Goal: Information Seeking & Learning: Learn about a topic

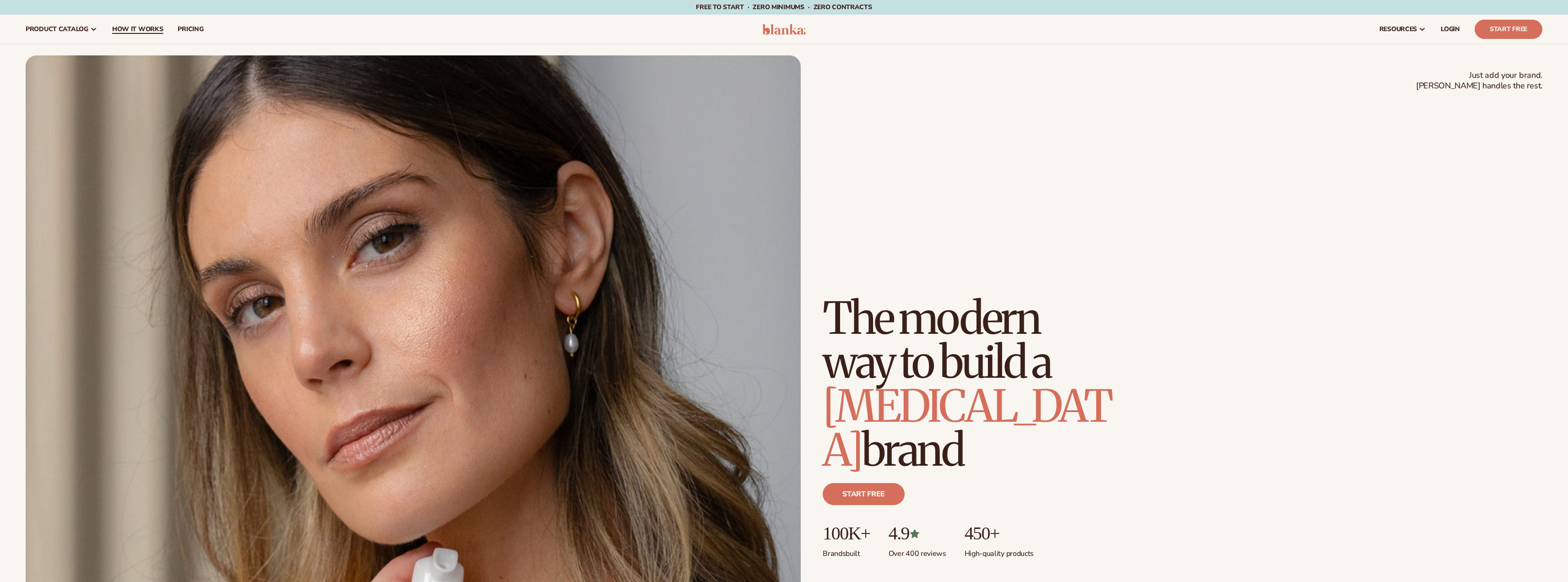
click at [123, 33] on link "How It Works" at bounding box center [137, 29] width 66 height 29
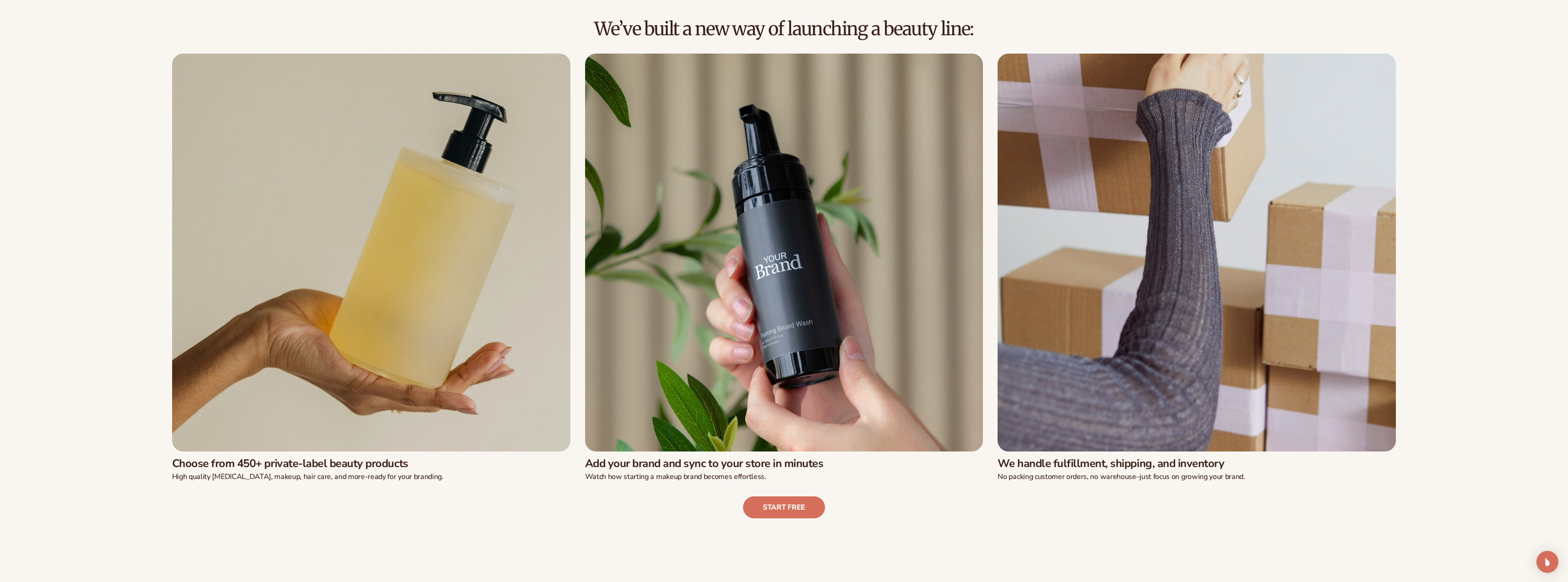
scroll to position [412, 0]
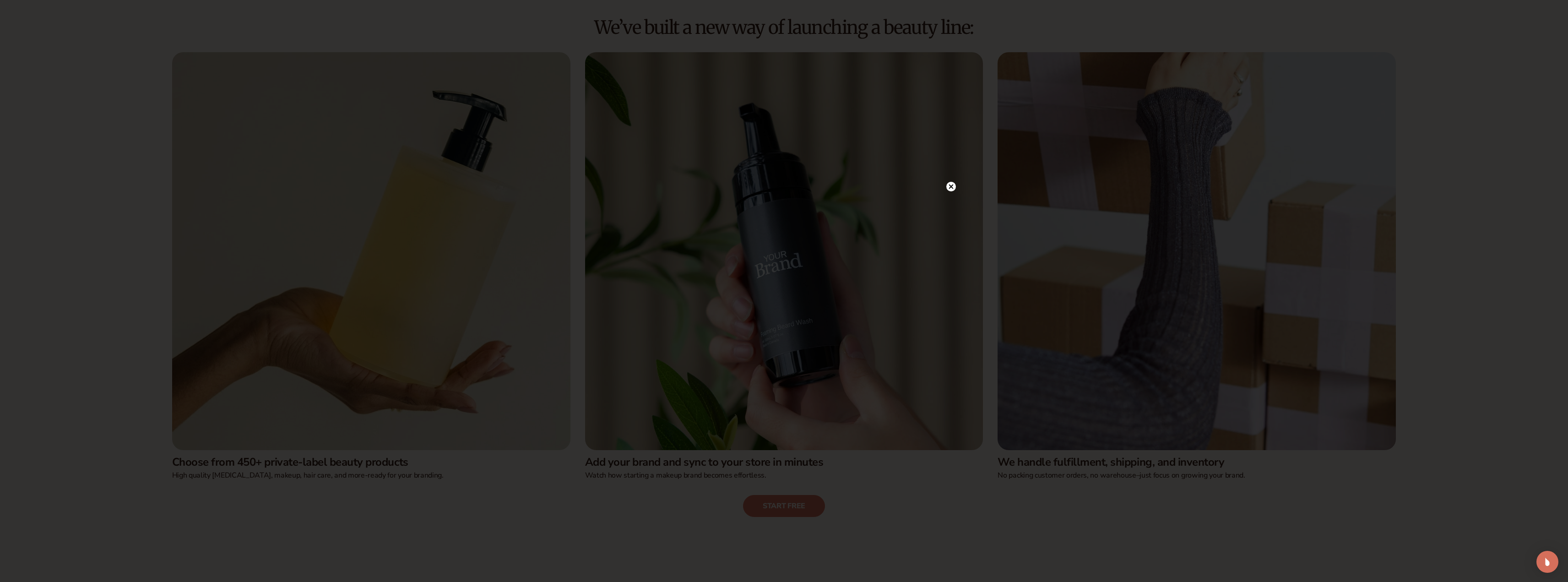
click at [952, 189] on circle at bounding box center [951, 187] width 10 height 10
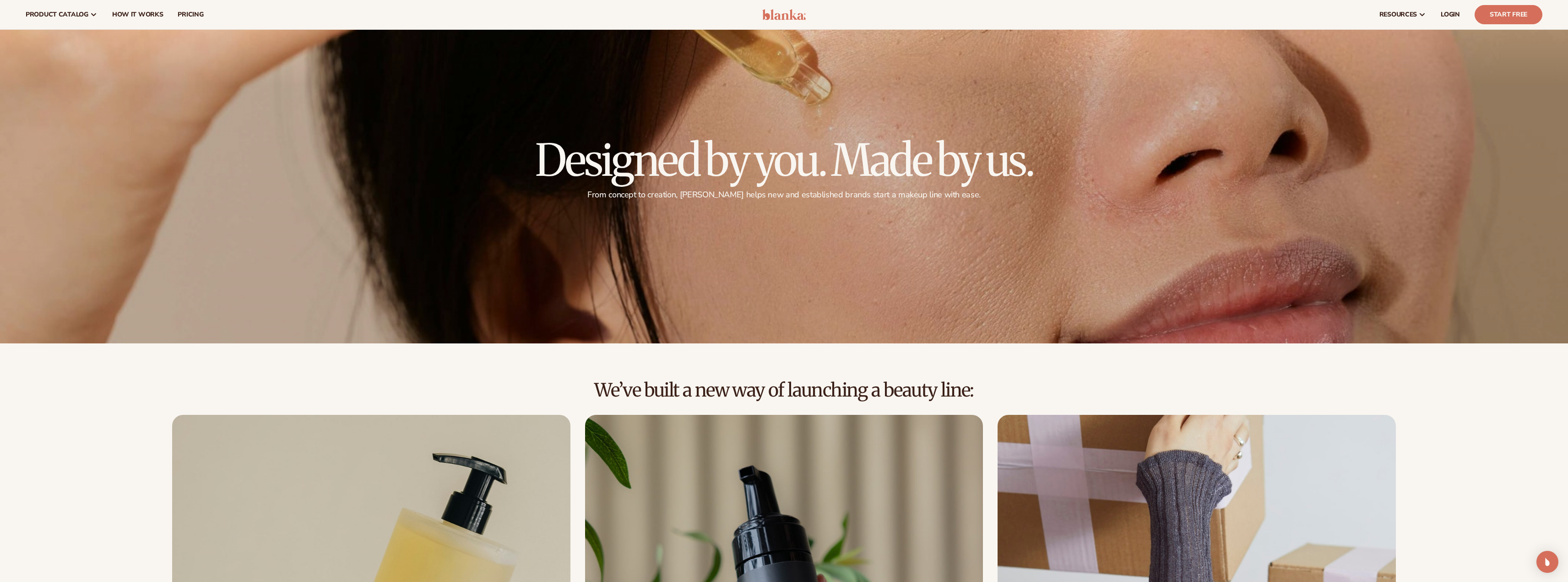
scroll to position [46, 0]
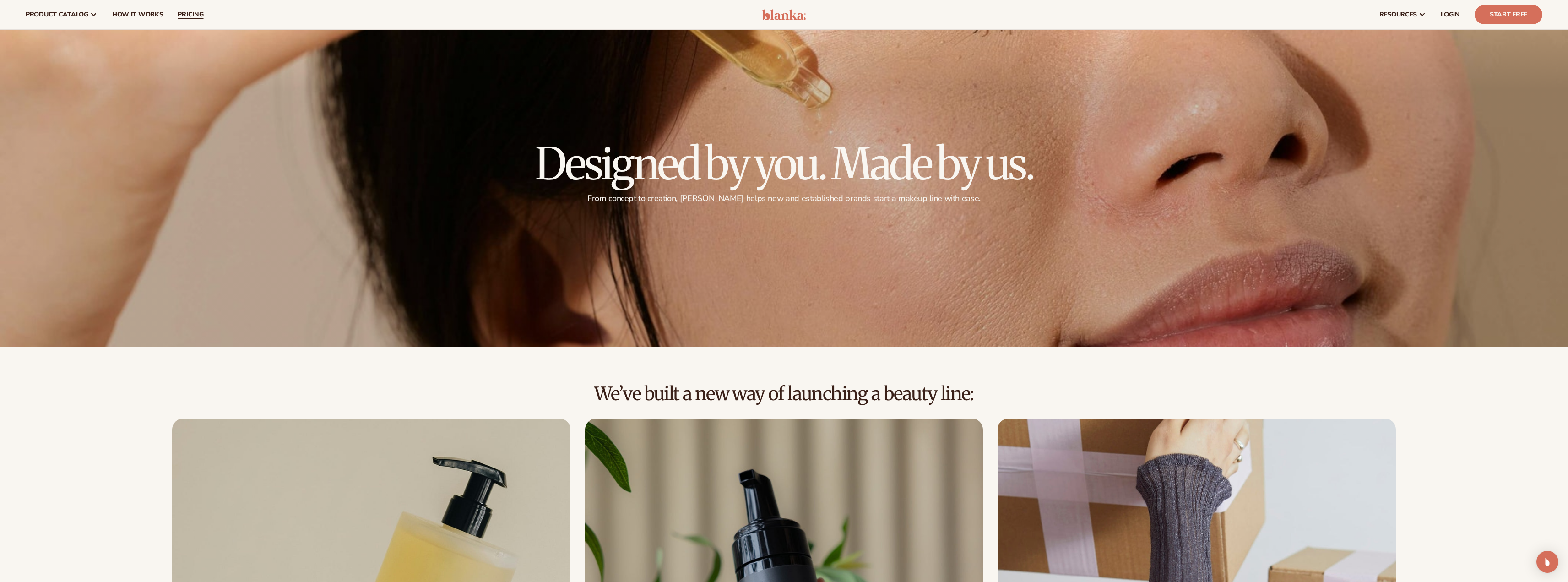
click at [190, 14] on span "pricing" at bounding box center [190, 15] width 26 height 8
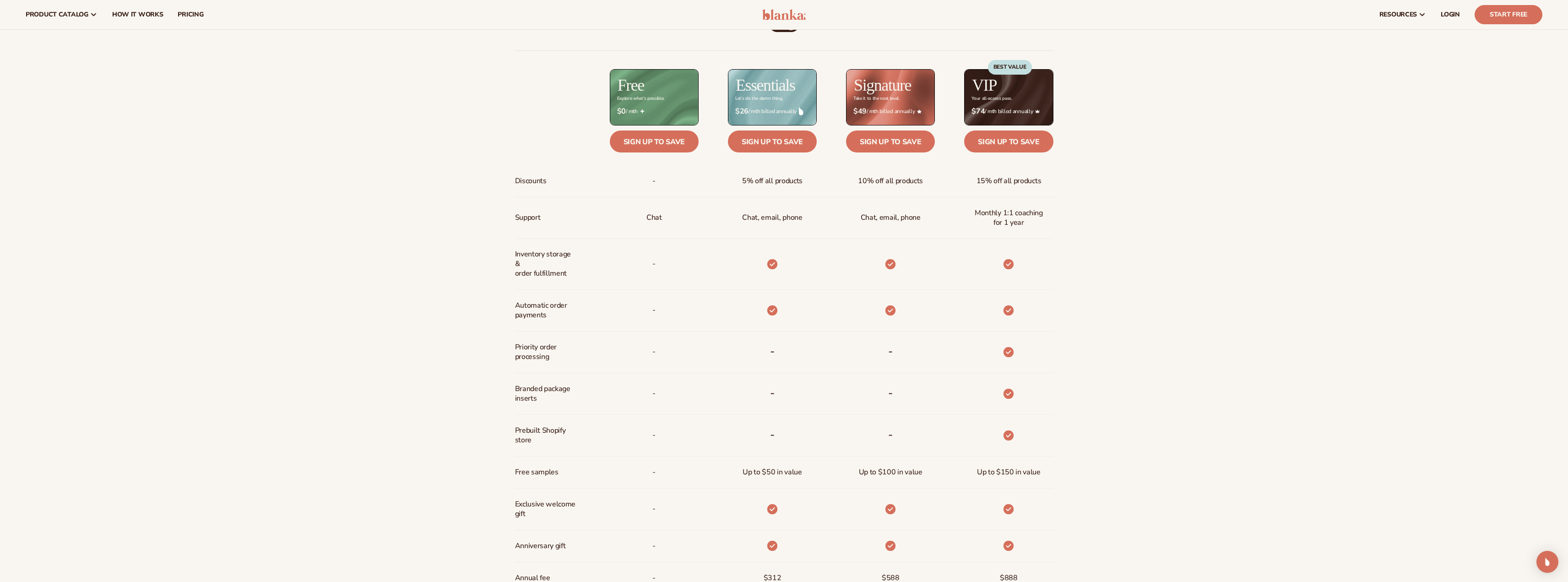
scroll to position [641, 0]
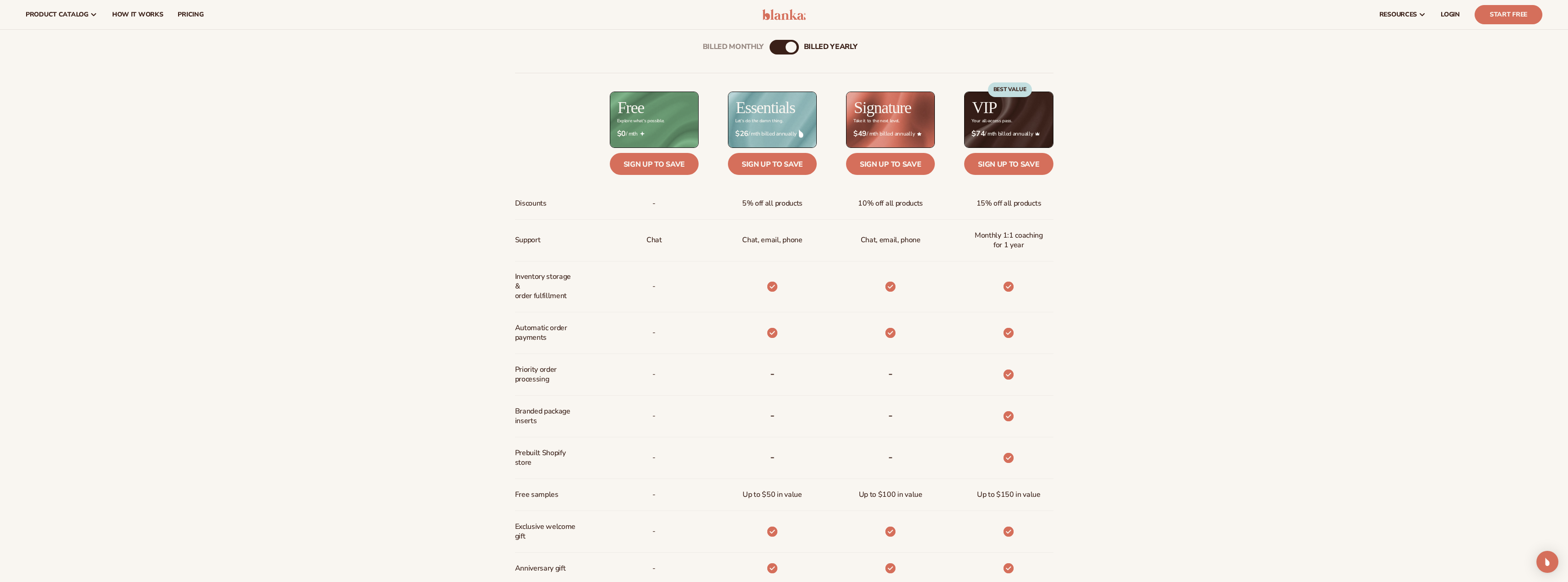
click at [785, 45] on div "Billed Monthly billed Yearly" at bounding box center [784, 46] width 29 height 15
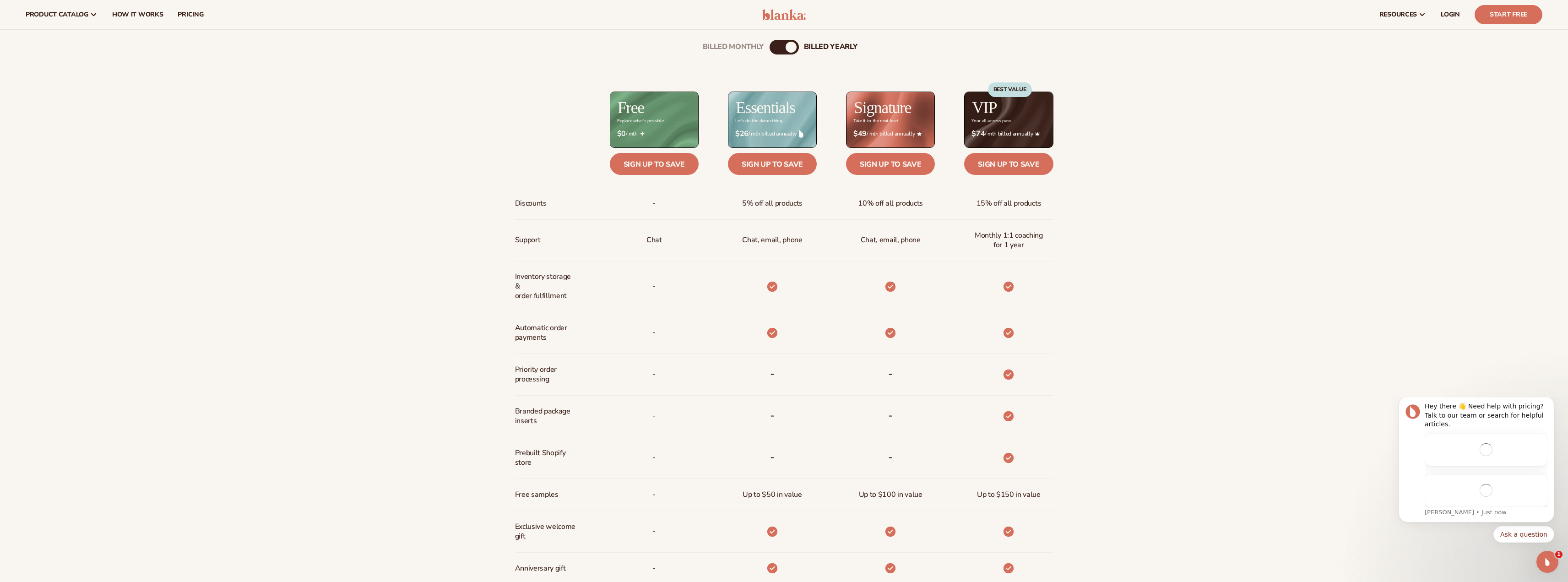
scroll to position [0, 0]
click at [793, 49] on div "billed Yearly" at bounding box center [791, 47] width 11 height 11
click at [786, 46] on div "billed Yearly" at bounding box center [791, 47] width 11 height 11
click at [780, 46] on div "Billed Monthly" at bounding box center [775, 47] width 11 height 11
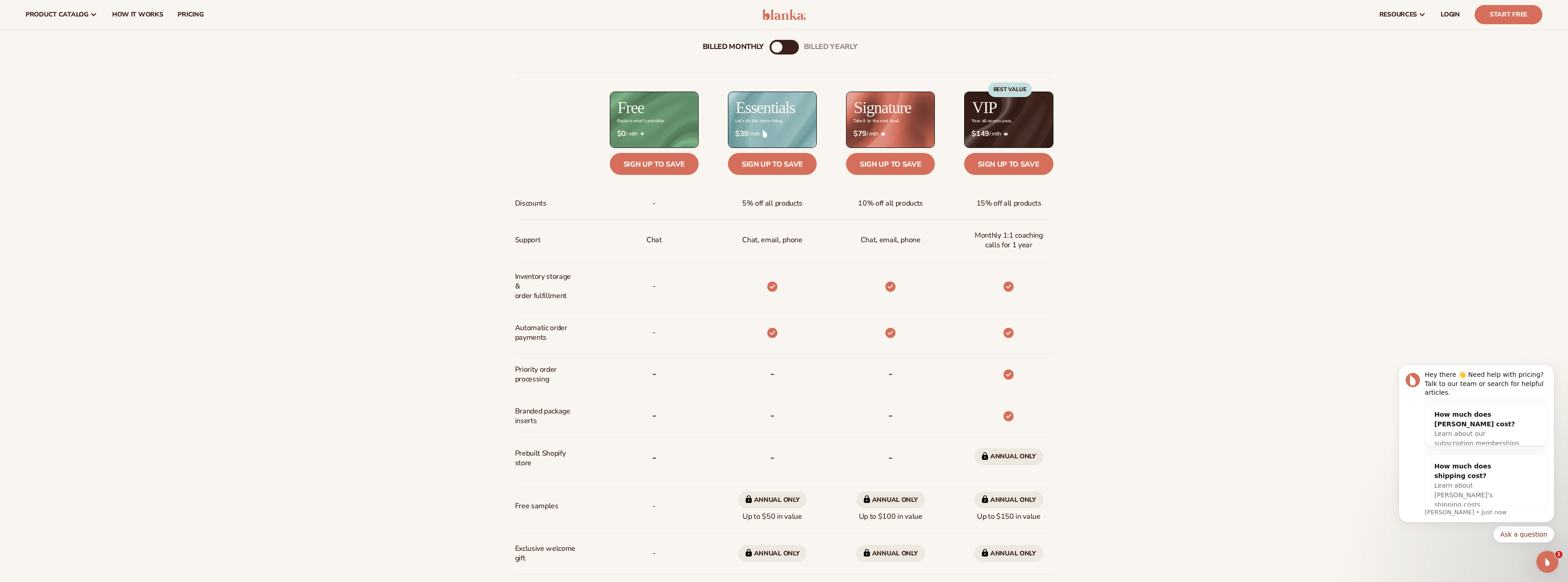
click at [791, 48] on div "billed Yearly" at bounding box center [793, 47] width 11 height 11
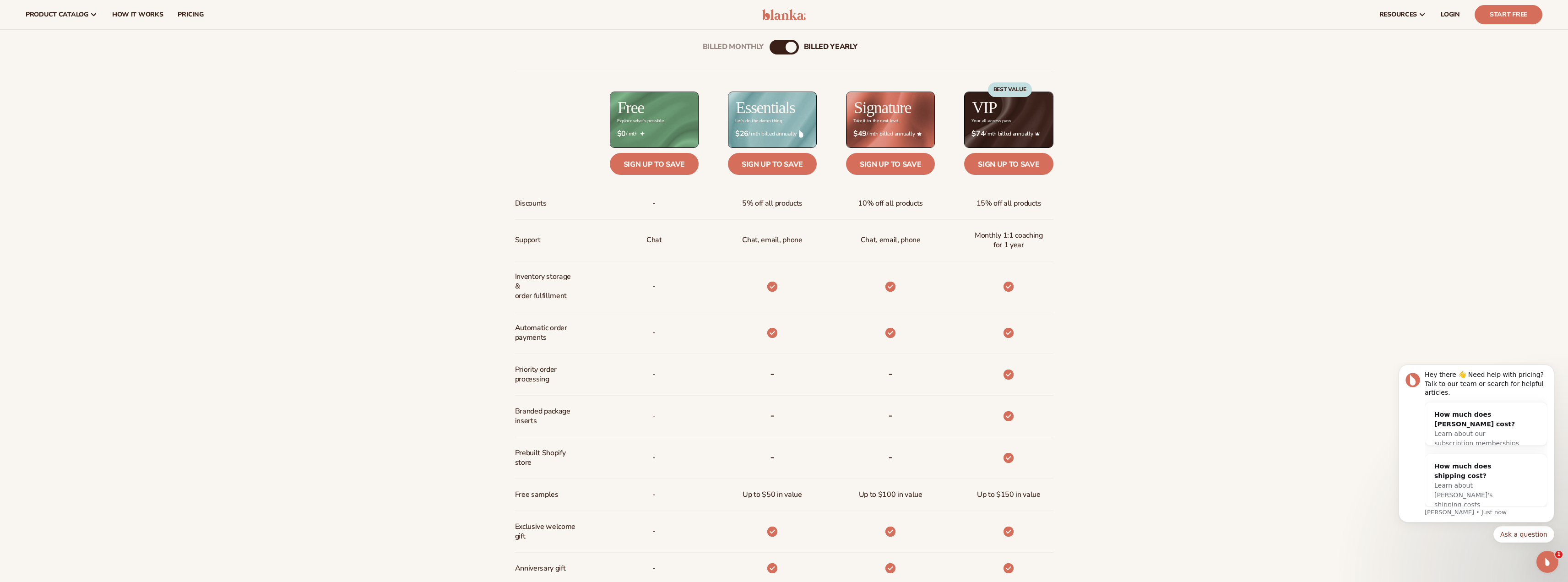
click at [781, 46] on div "Billed Monthly billed Yearly" at bounding box center [784, 46] width 29 height 15
click at [780, 46] on div "Billed Monthly" at bounding box center [775, 47] width 11 height 11
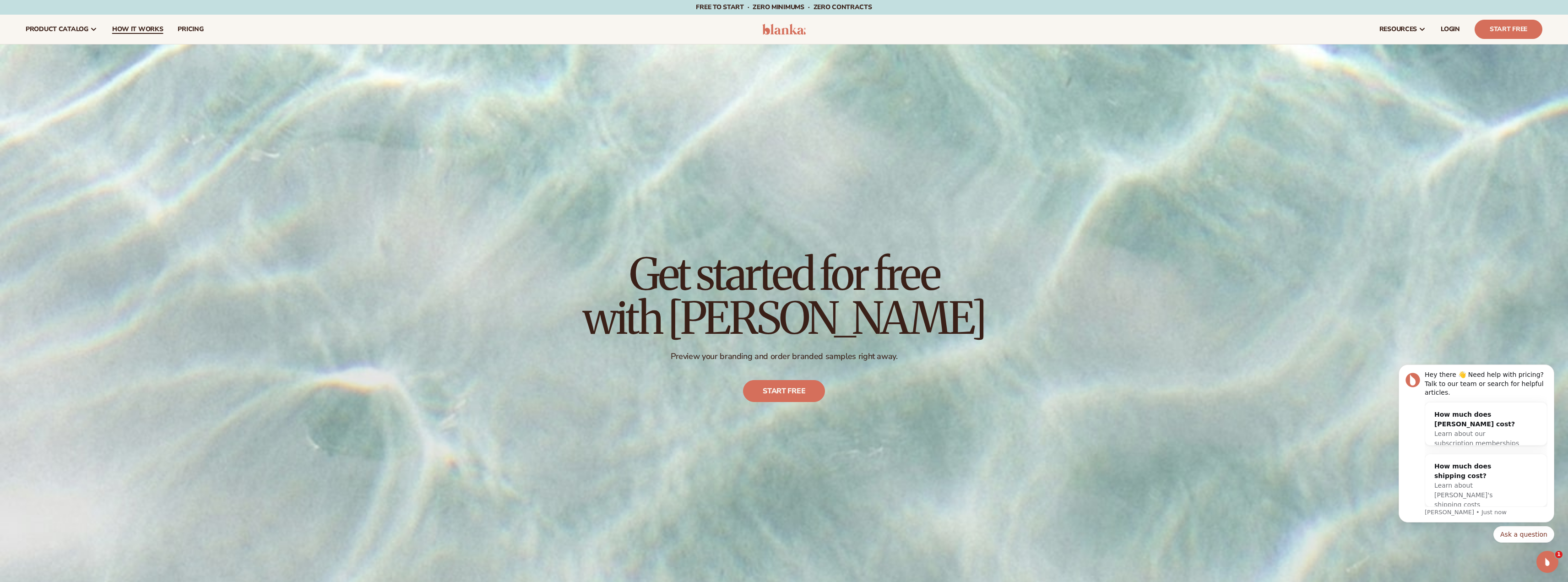
click at [134, 28] on span "How It Works" at bounding box center [138, 29] width 51 height 8
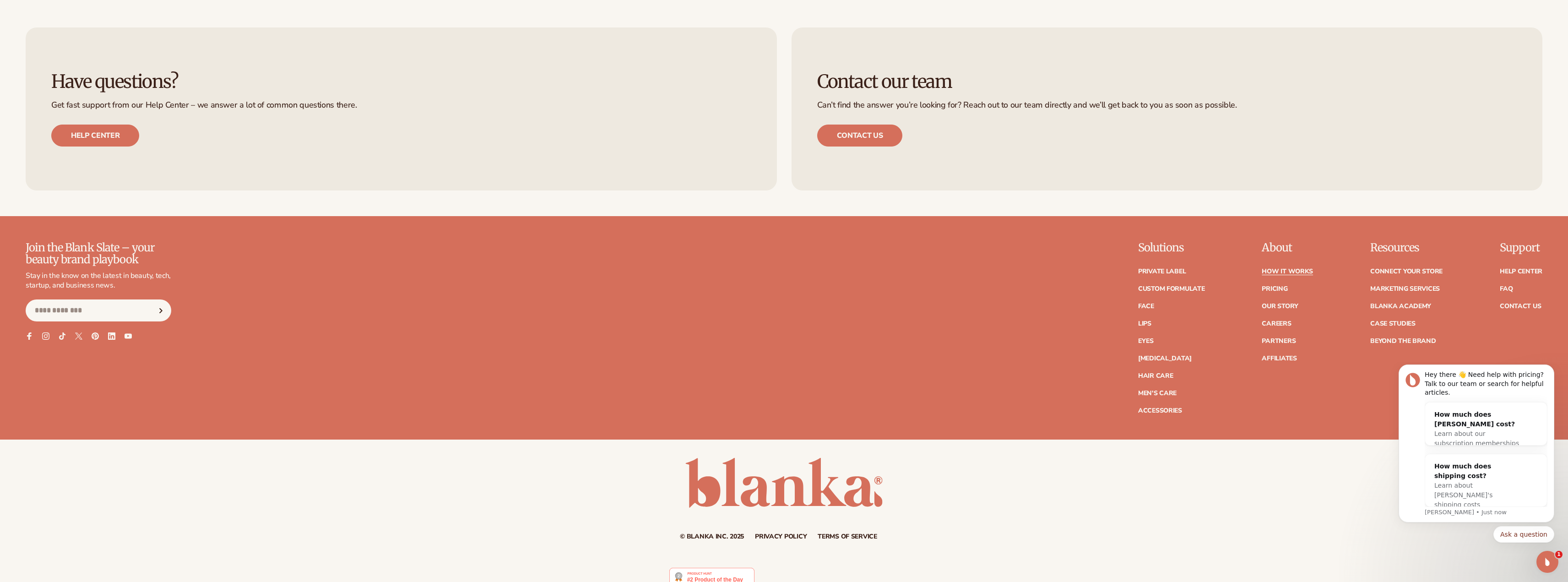
scroll to position [3527, 0]
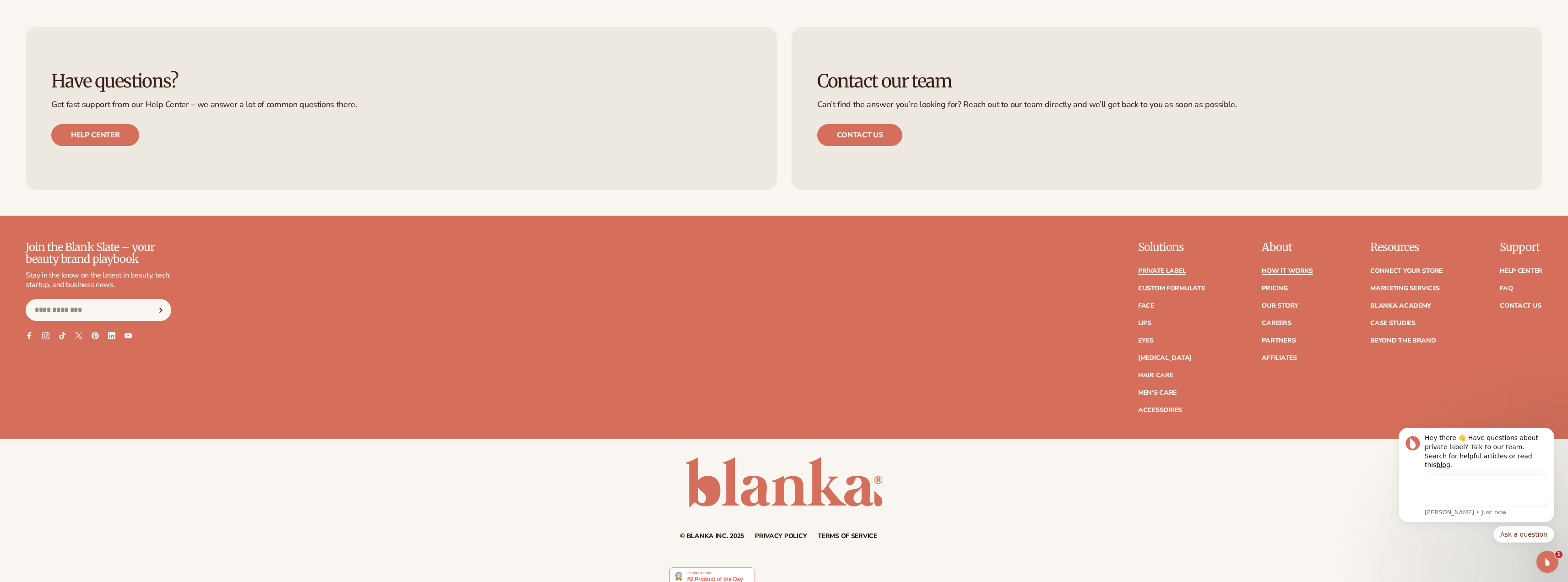
click at [1170, 271] on link "Private label" at bounding box center [1162, 271] width 48 height 6
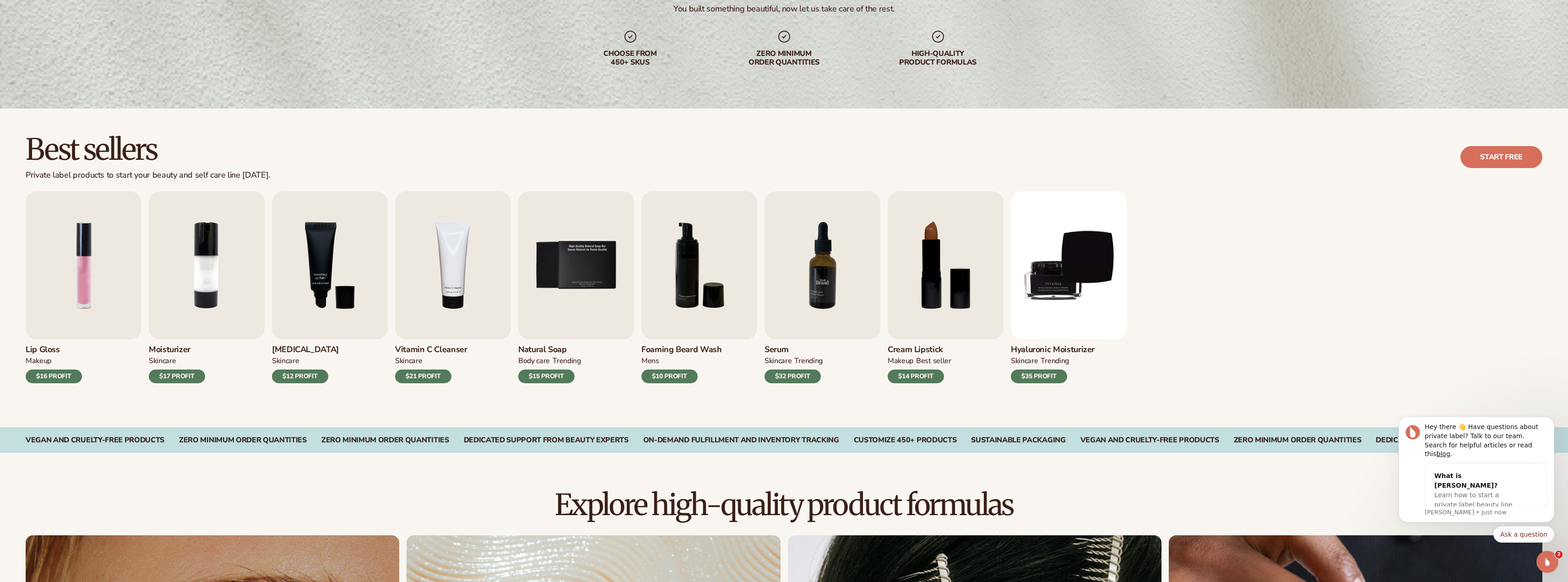
click at [840, 296] on img "7 / 9" at bounding box center [822, 265] width 116 height 148
click at [828, 293] on img "7 / 9" at bounding box center [822, 265] width 116 height 148
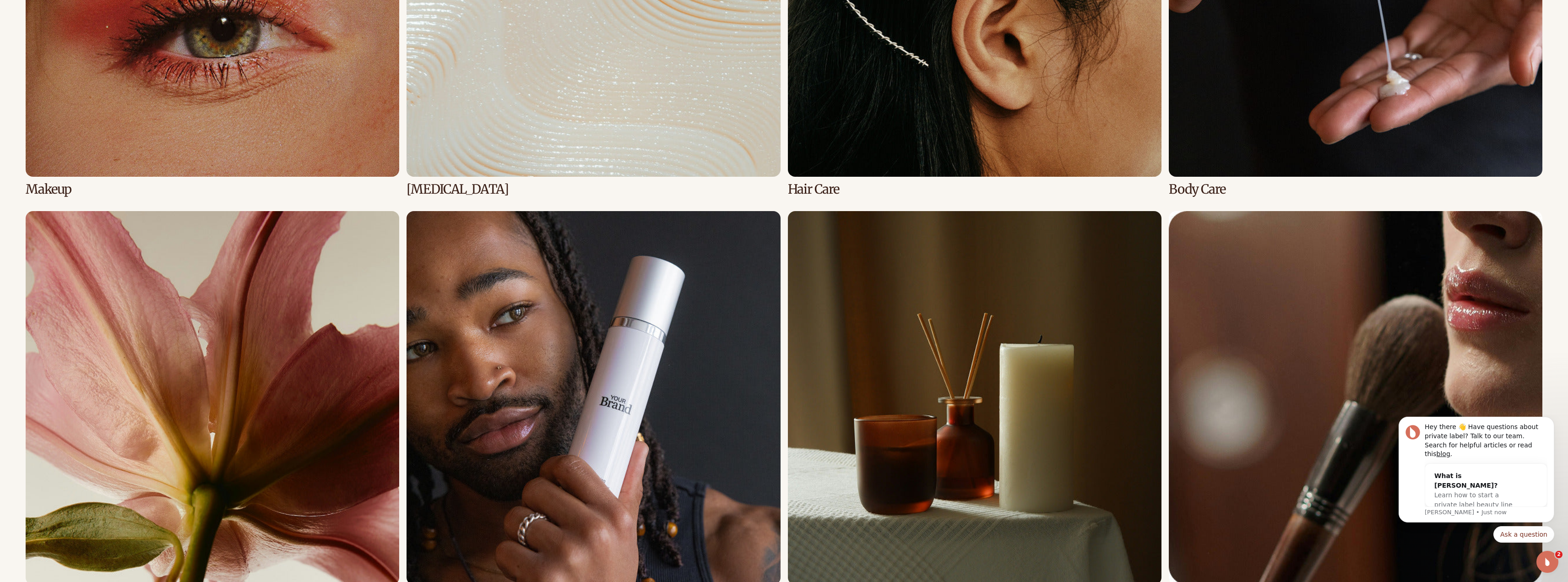
scroll to position [871, 0]
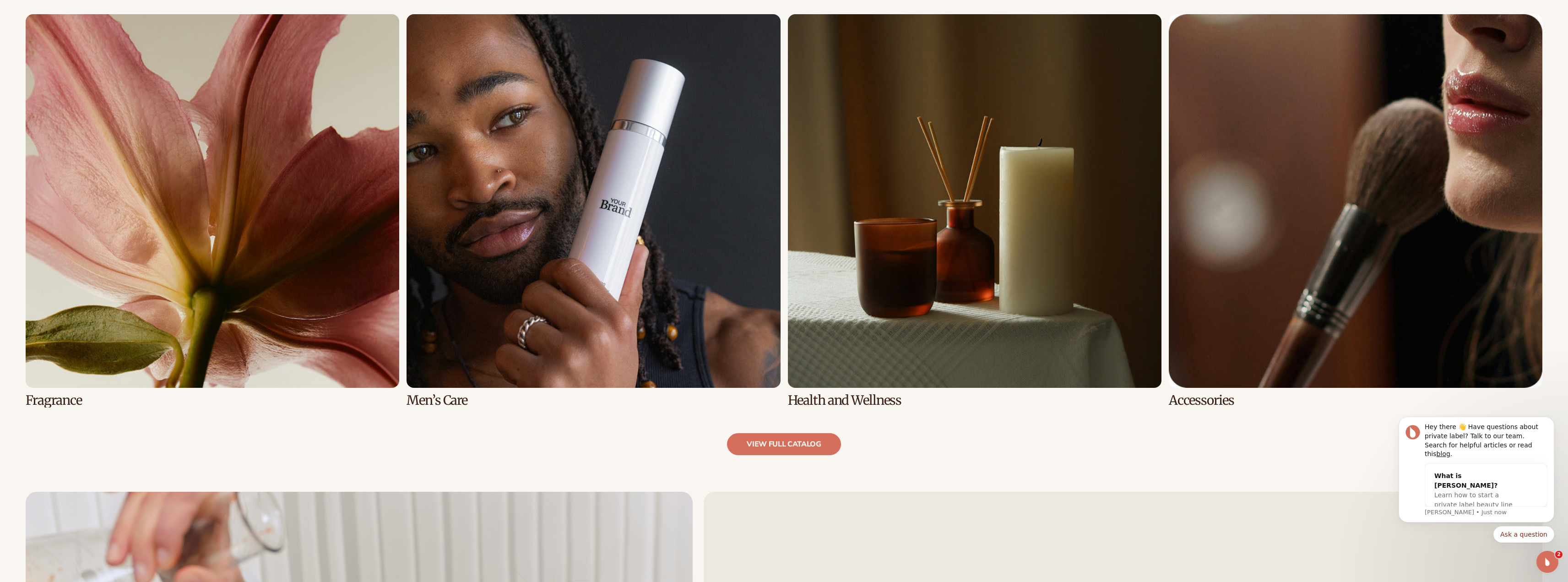
scroll to position [1283, 0]
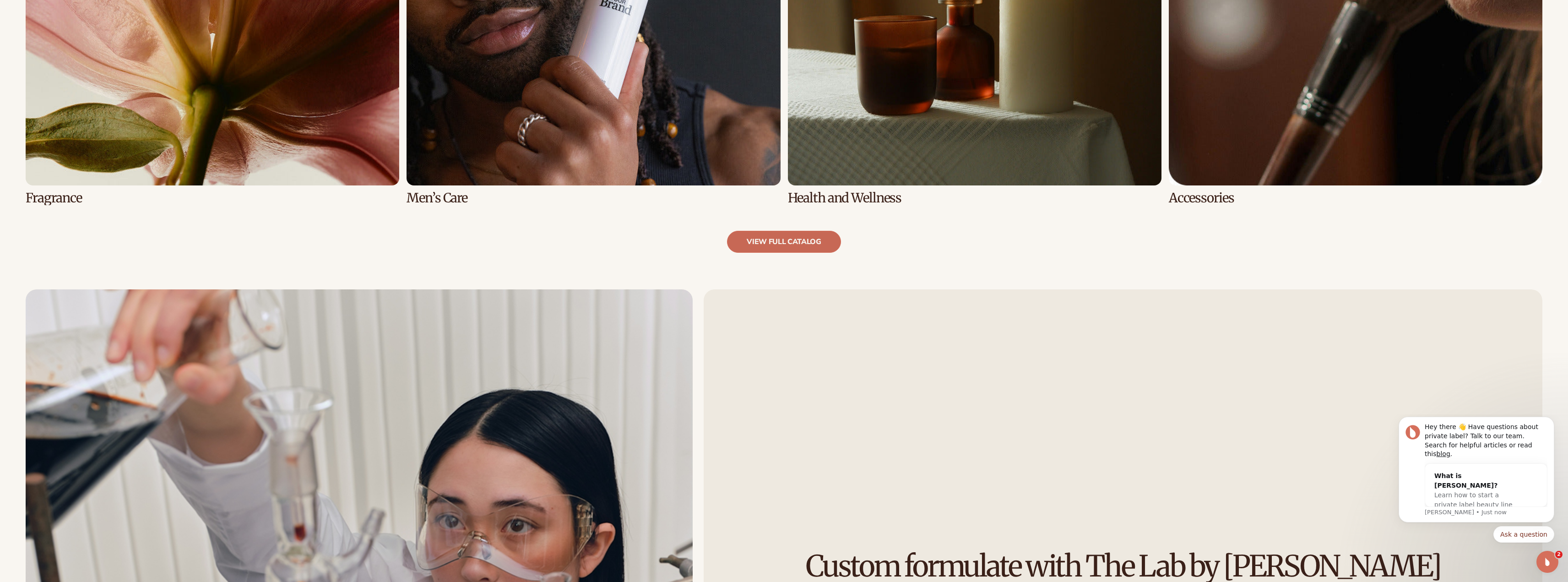
click at [797, 240] on link "view full catalog" at bounding box center [784, 242] width 114 height 22
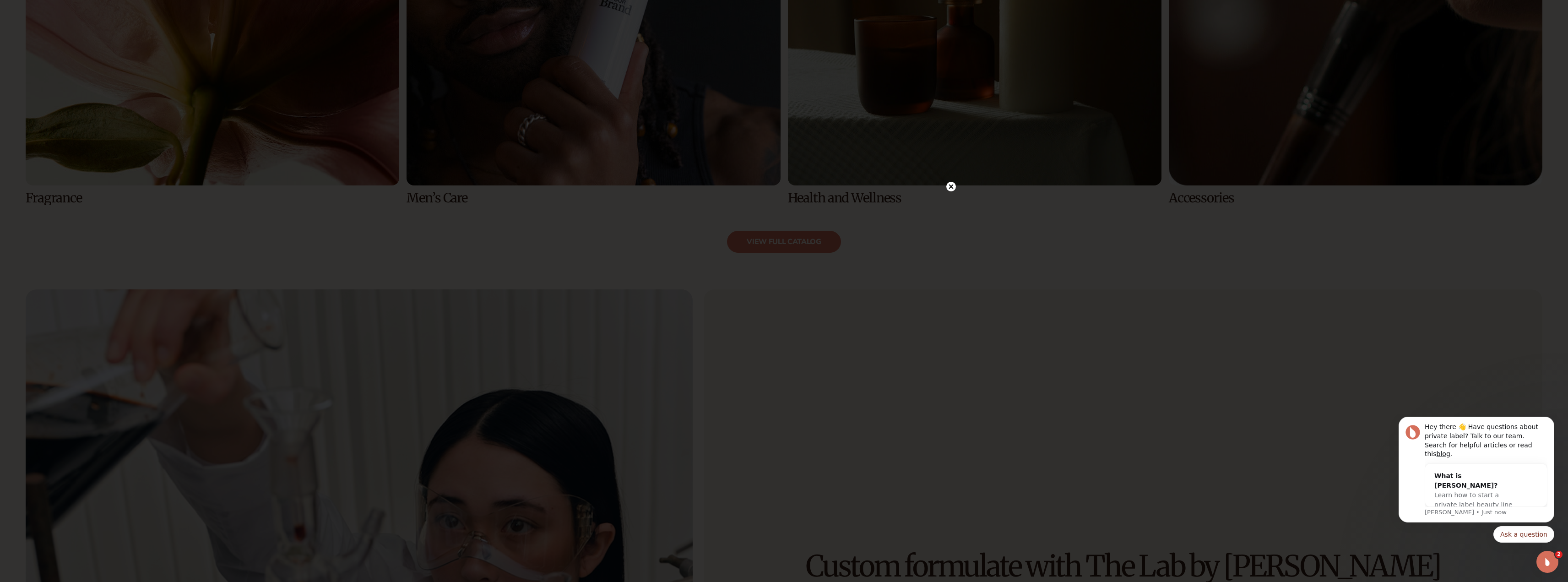
click at [952, 191] on circle at bounding box center [951, 187] width 10 height 10
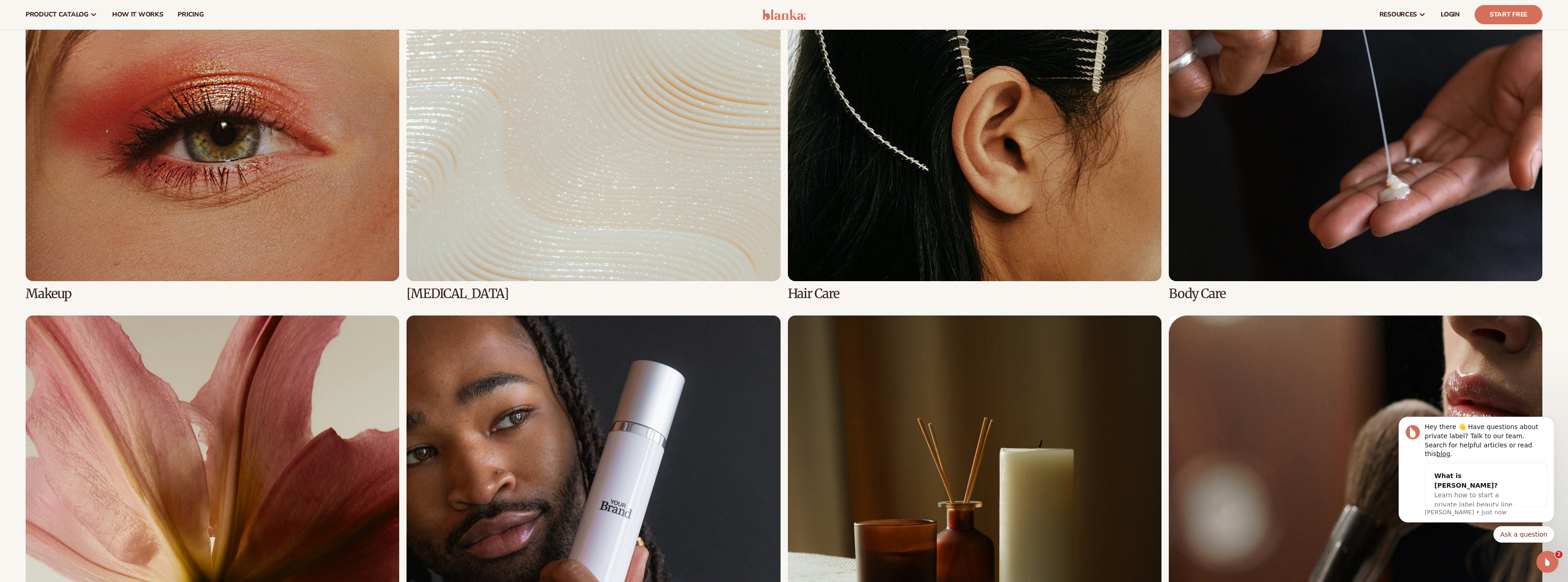
scroll to position [549, 0]
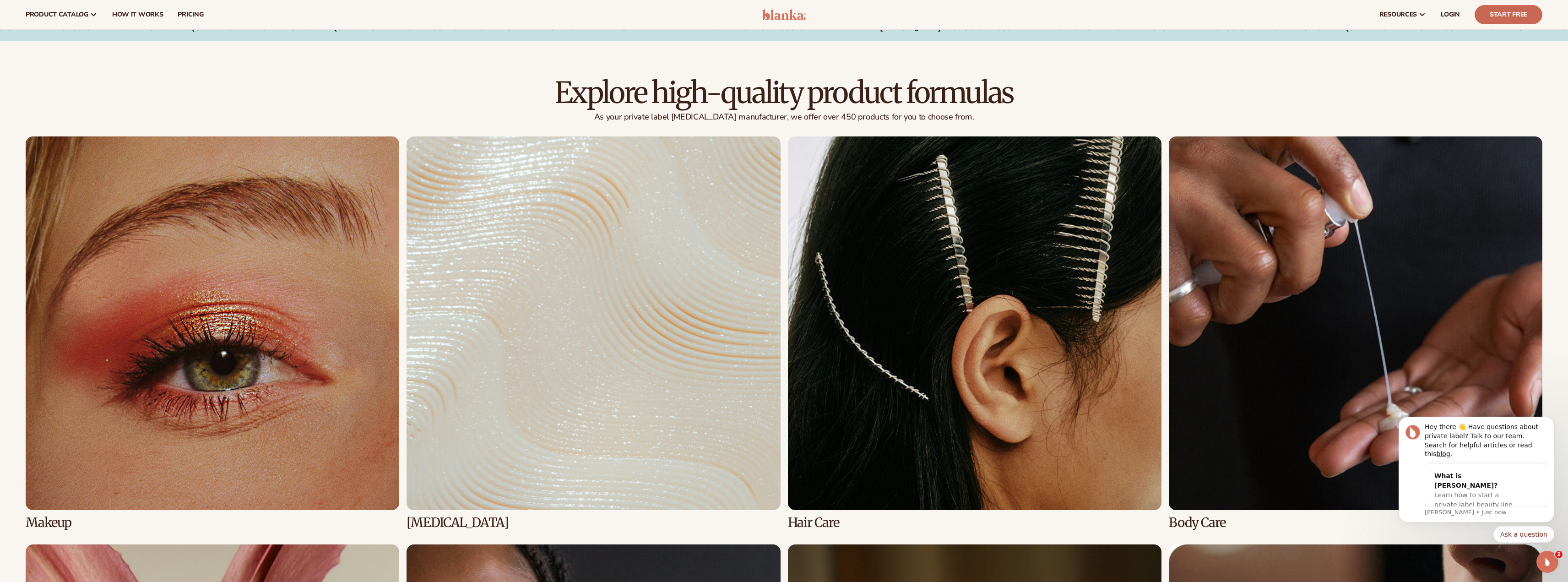
click at [1508, 8] on link "Start Free" at bounding box center [1508, 15] width 68 height 19
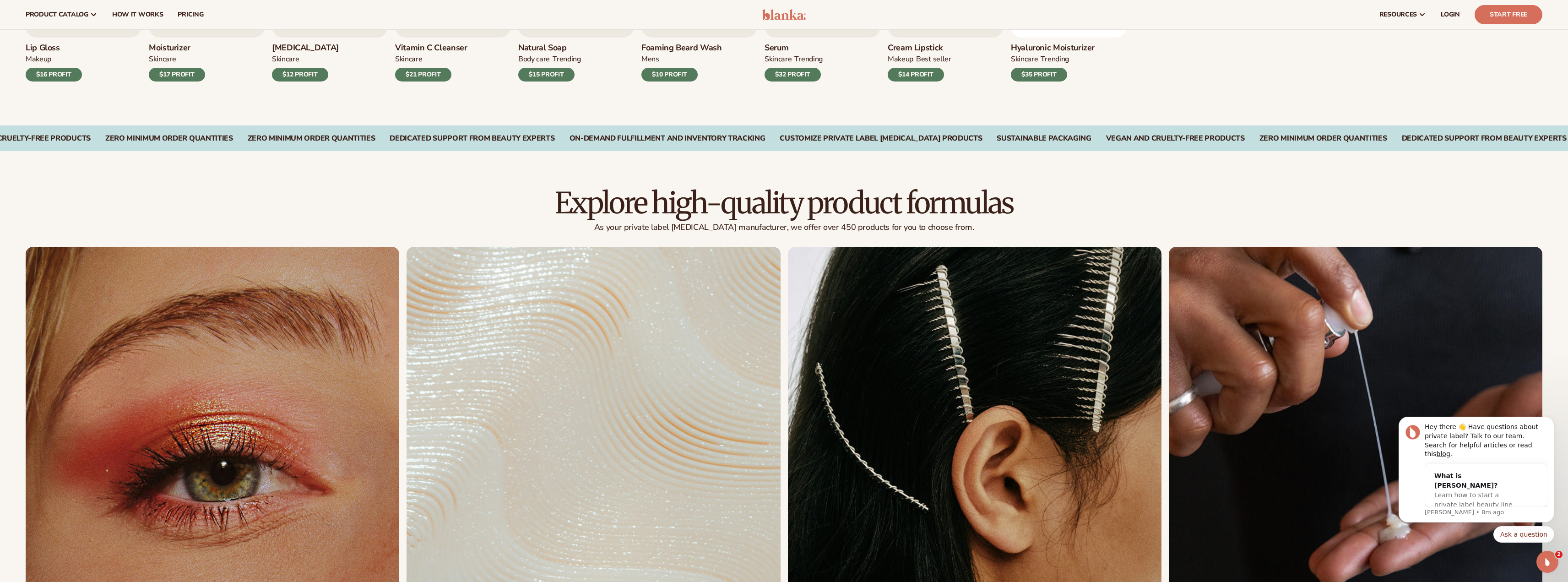
scroll to position [412, 0]
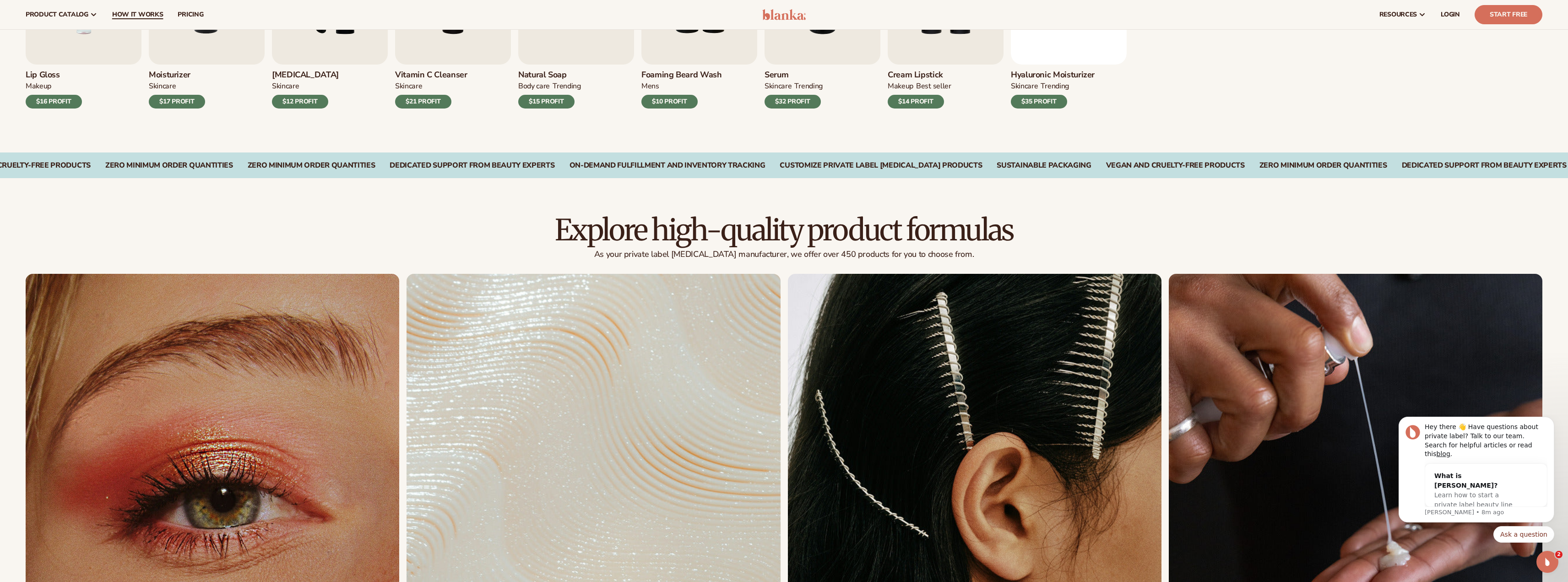
click at [150, 17] on span "How It Works" at bounding box center [138, 15] width 51 height 8
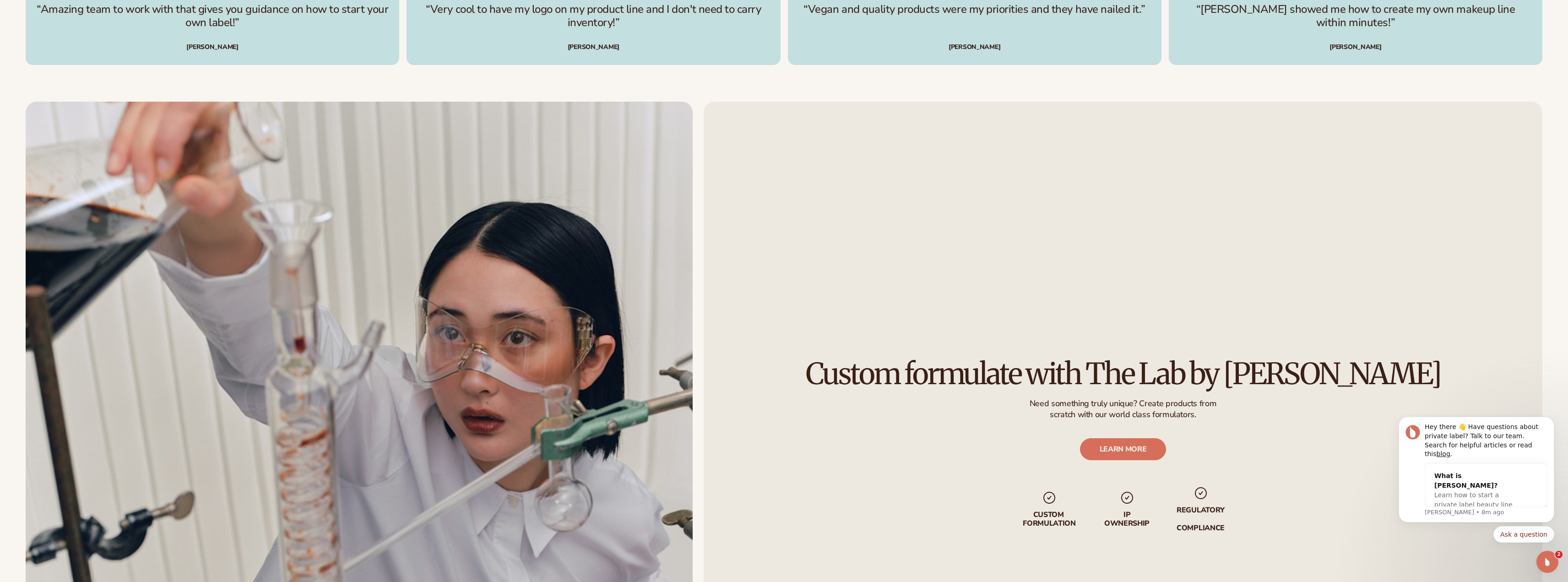
scroll to position [2885, 0]
